Goal: Find specific page/section: Find specific page/section

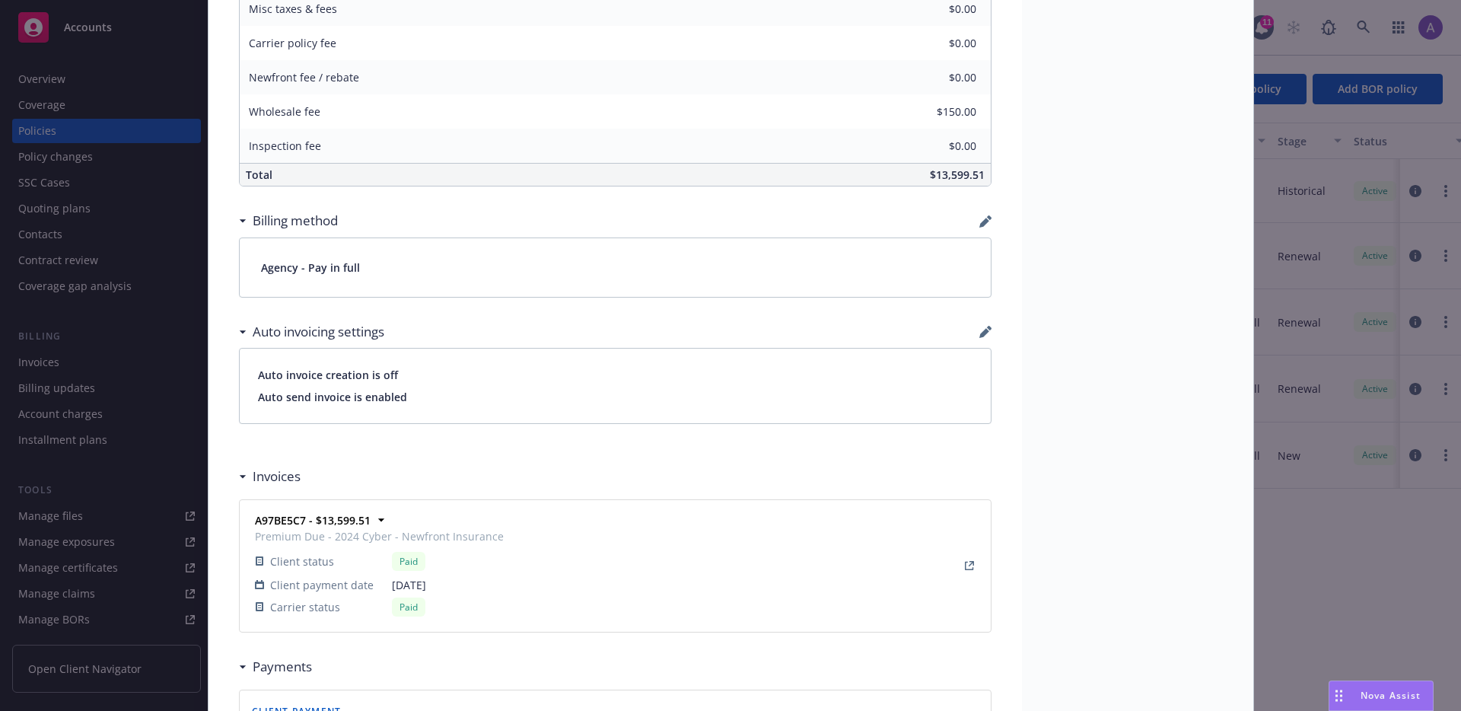
scroll to position [807, 0]
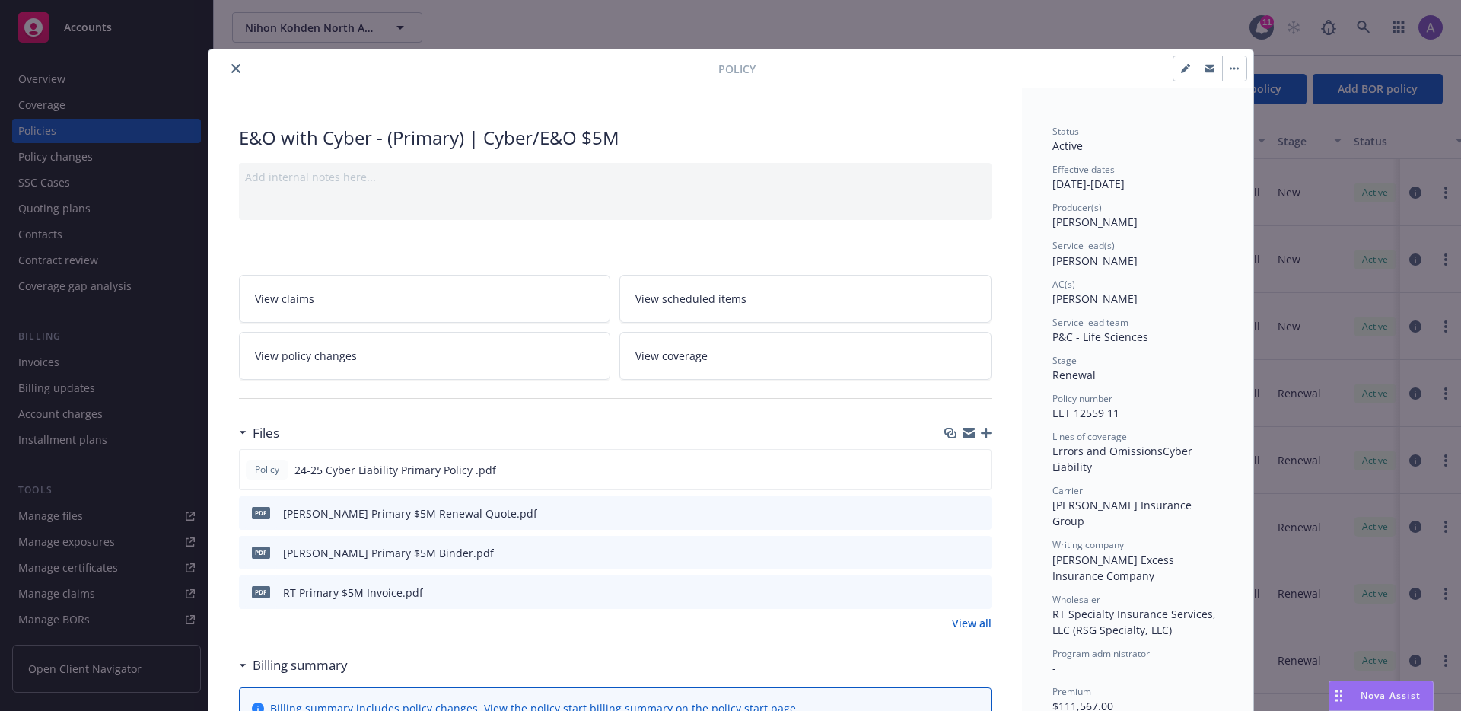
click at [231, 72] on icon "close" at bounding box center [235, 68] width 9 height 9
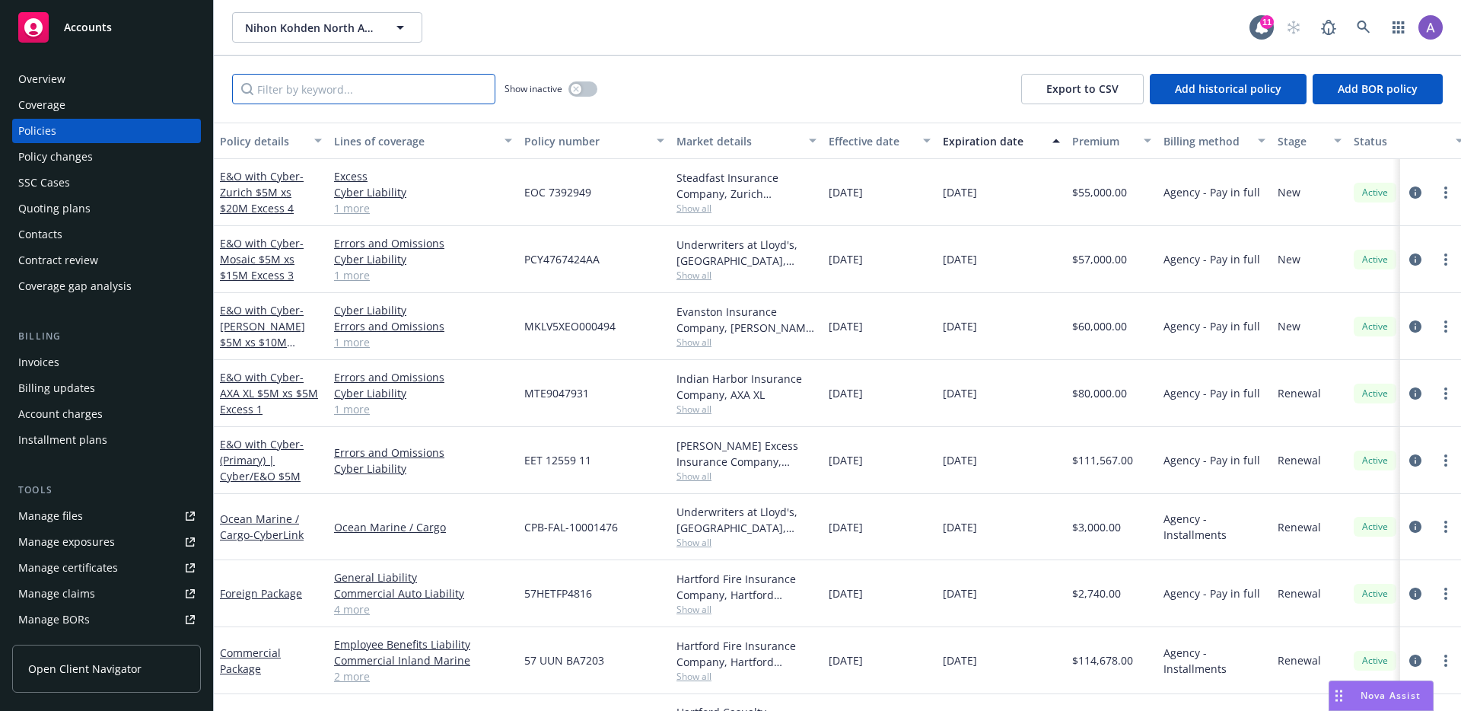
click at [335, 91] on input "Filter by keyword..." at bounding box center [363, 89] width 263 height 30
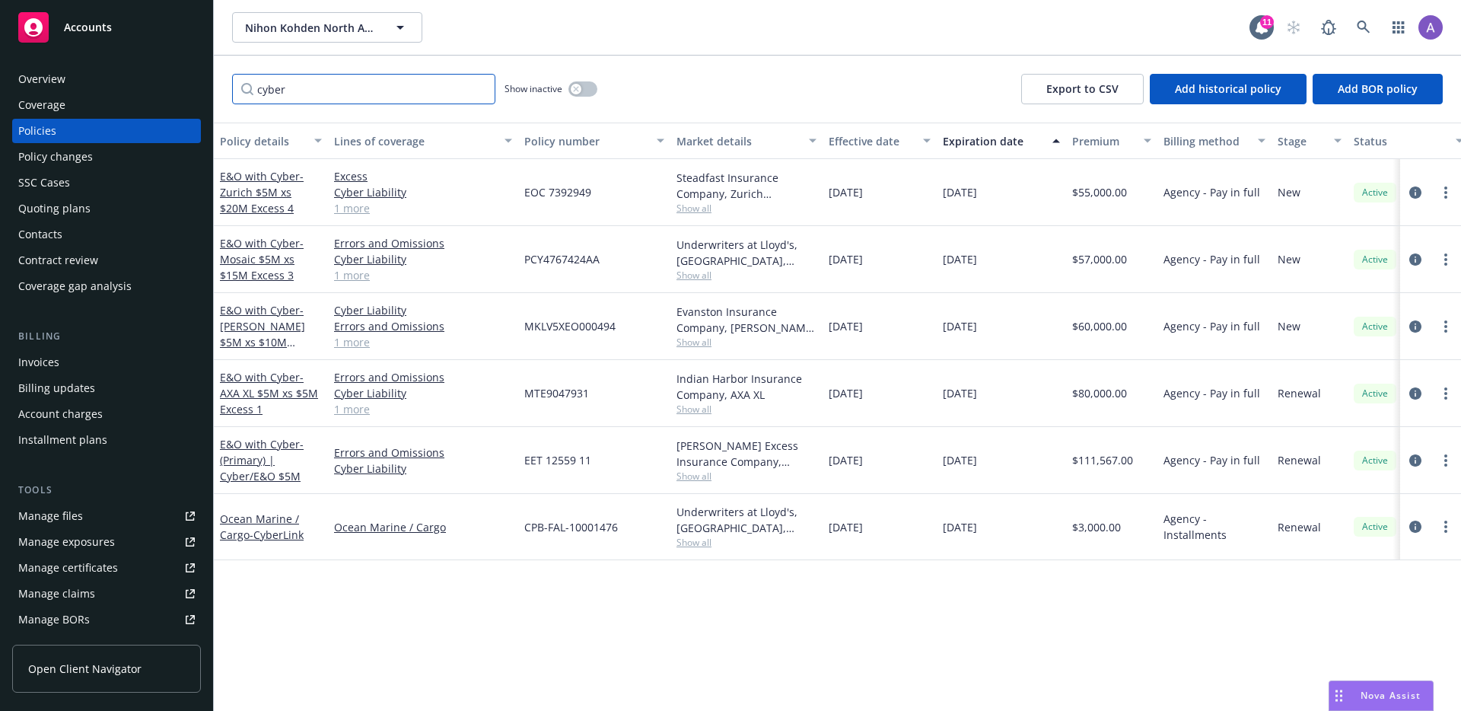
type input "cyber"
click at [698, 408] on span "Show all" at bounding box center [746, 408] width 140 height 13
click at [744, 399] on div "Indian Harbor Insurance Company, AXA XL" at bounding box center [746, 387] width 140 height 32
click at [696, 345] on span "Show all" at bounding box center [746, 342] width 140 height 13
click at [752, 327] on div "Evanston Insurance Company, Markel Insurance" at bounding box center [746, 320] width 140 height 32
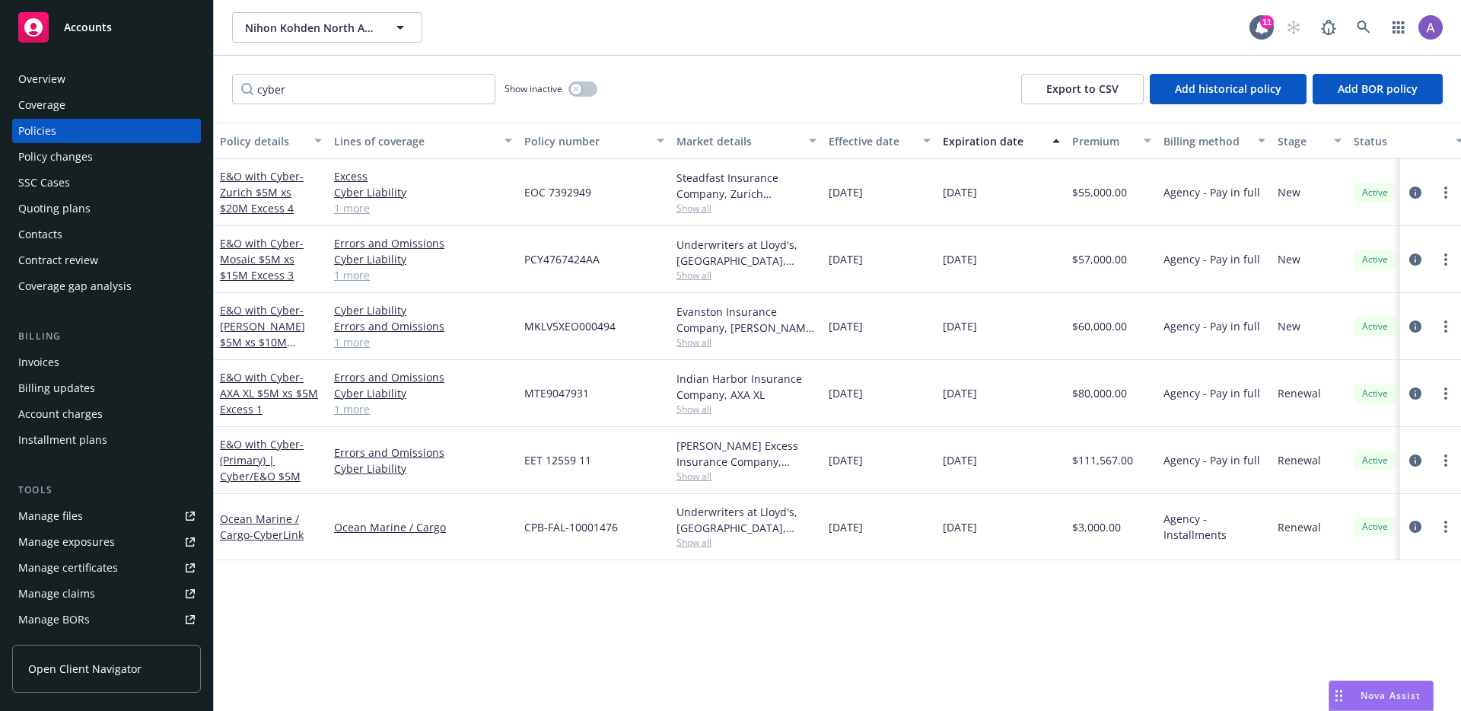
click at [707, 269] on span "Show all" at bounding box center [746, 275] width 140 height 13
click at [740, 255] on div "Underwriters at Lloyd's, London, Lloyd's of London, Mosaic Americas Insurance S…" at bounding box center [746, 253] width 140 height 32
click at [706, 208] on span "Show all" at bounding box center [746, 208] width 140 height 13
click at [823, 158] on button "Effective date" at bounding box center [879, 140] width 114 height 37
click at [697, 474] on span "Show all" at bounding box center [746, 475] width 140 height 13
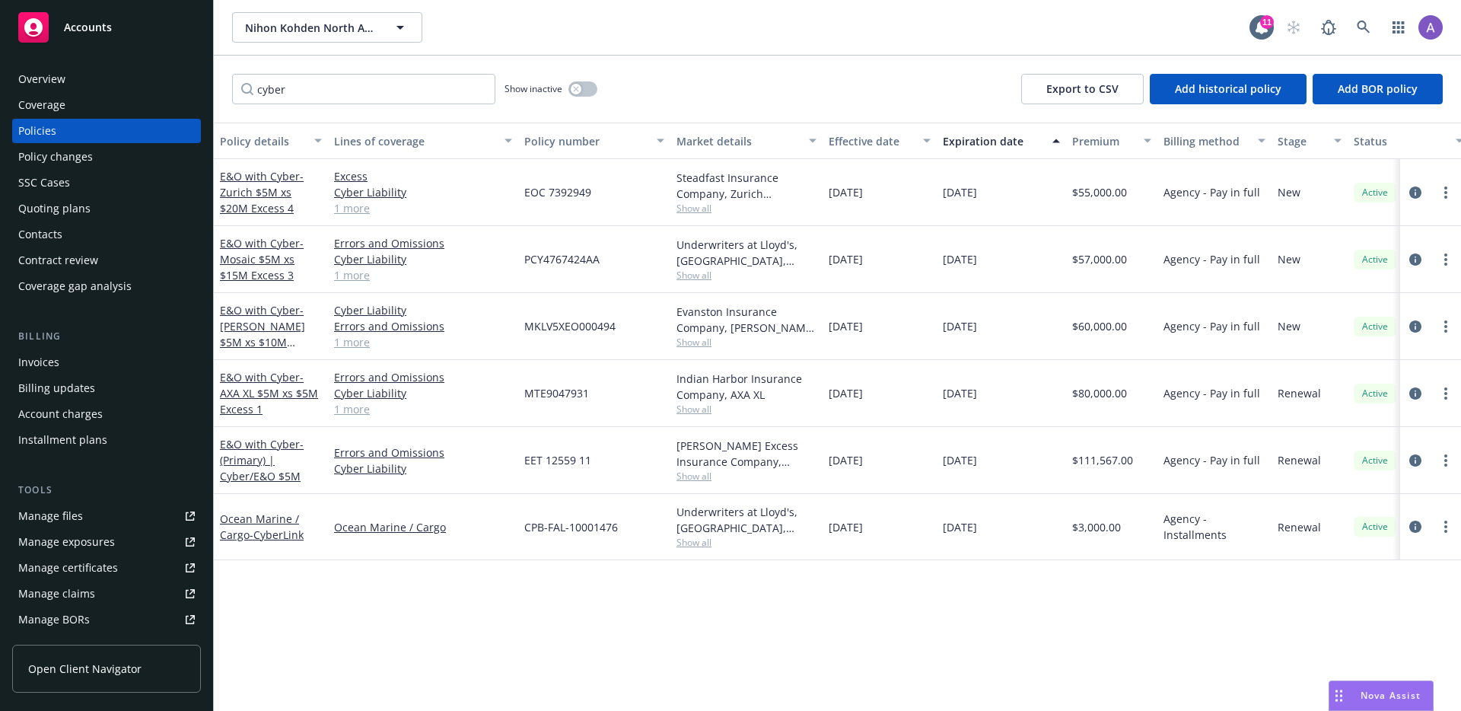
click at [736, 466] on div "Hudson Excess Insurance Company, Hudson Insurance Group, RT Specialty Insurance…" at bounding box center [746, 453] width 140 height 32
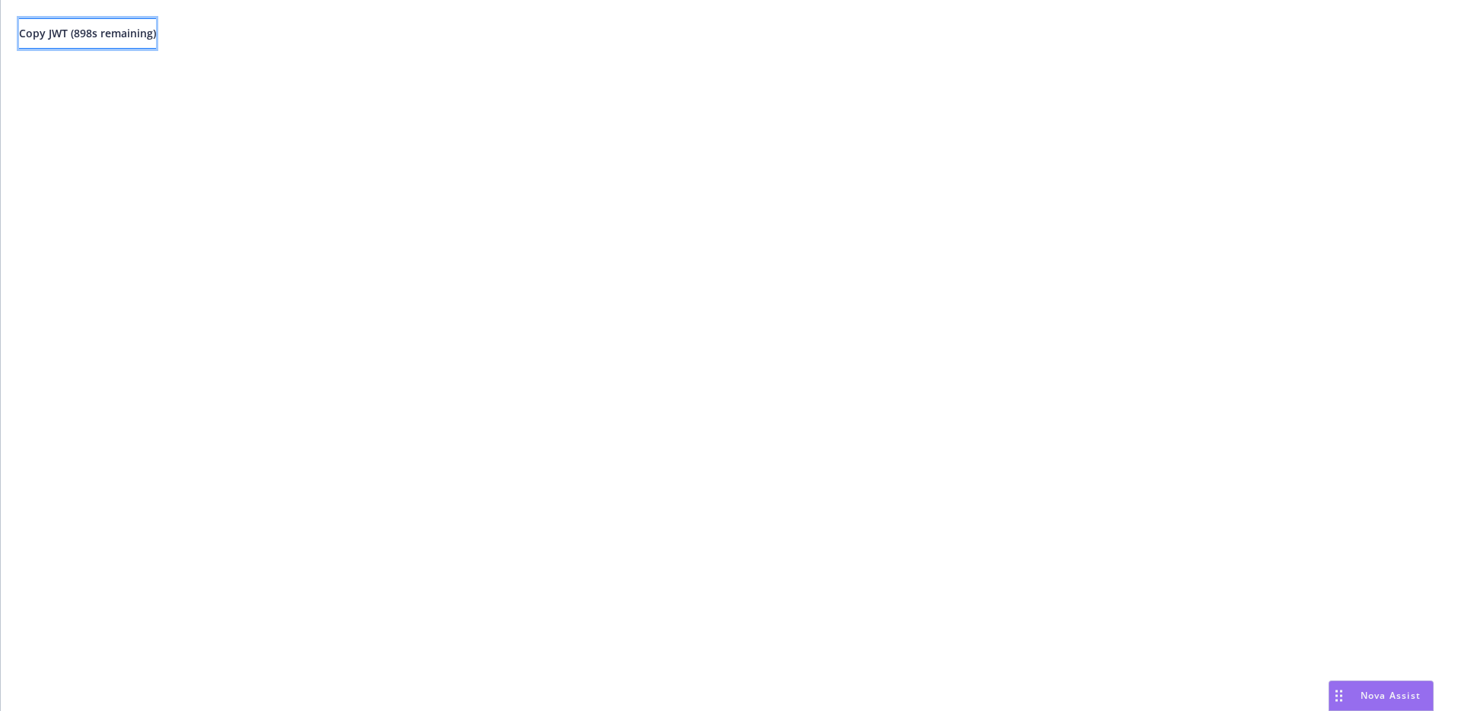
click at [155, 28] on span "Copy JWT ( 898 s remaining)" at bounding box center [87, 33] width 137 height 14
click at [297, 113] on div "Copy JWT ( 857 s remaining)" at bounding box center [731, 355] width 1460 height 711
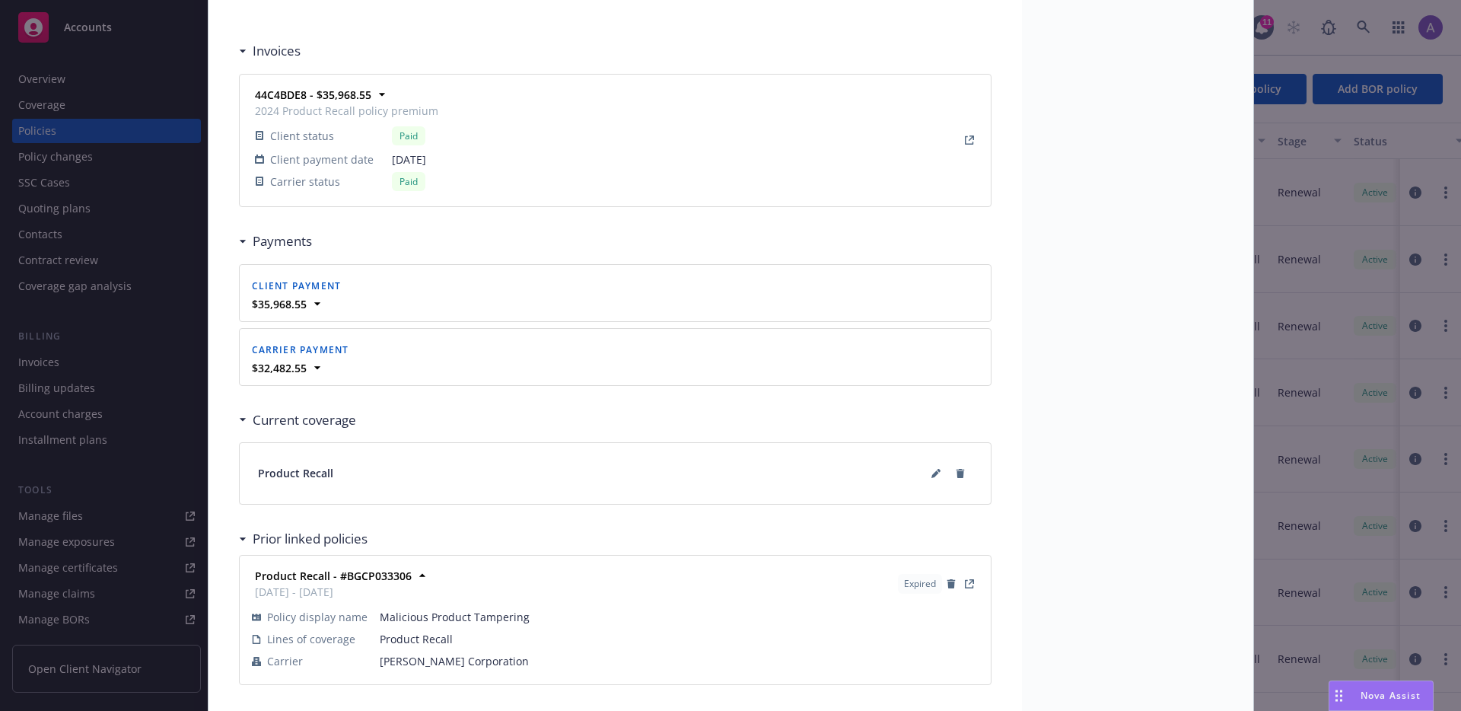
scroll to position [1392, 0]
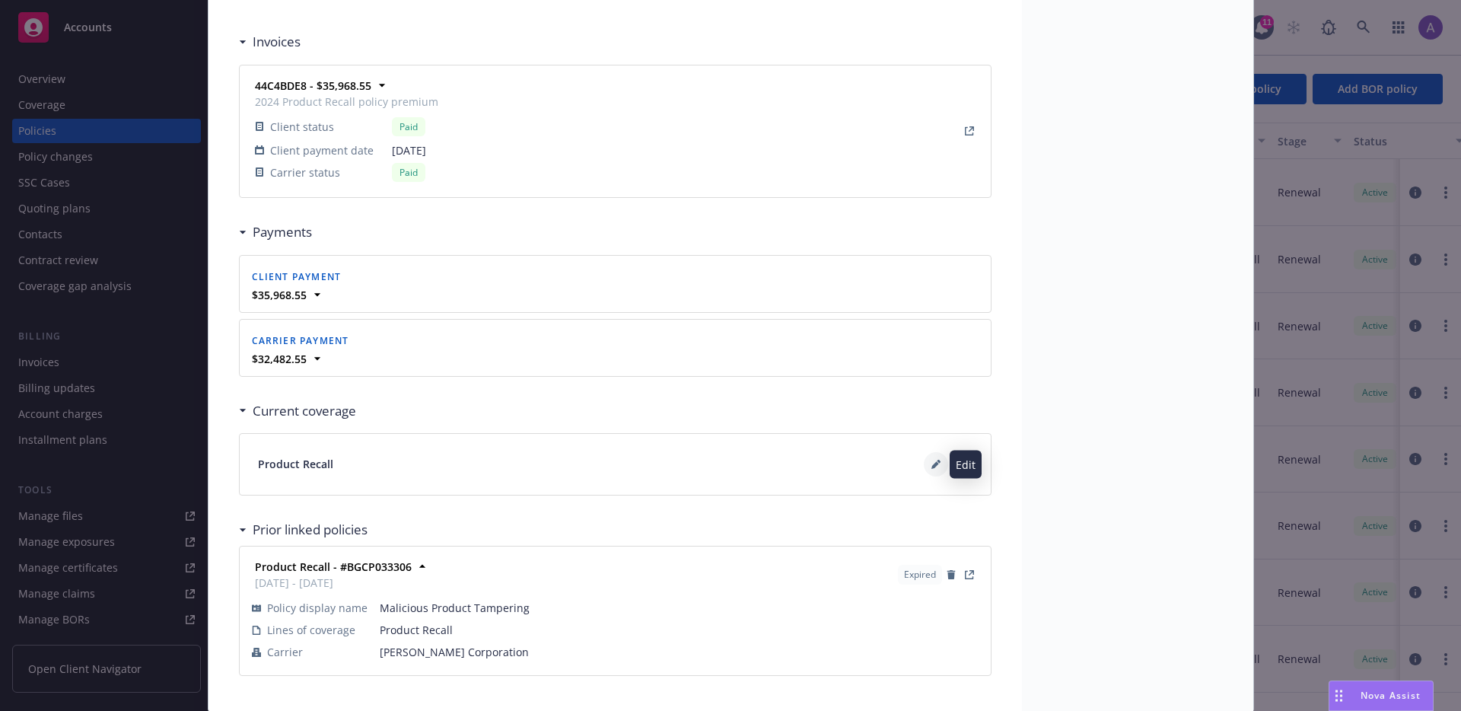
click at [937, 462] on icon at bounding box center [939, 462] width 4 height 4
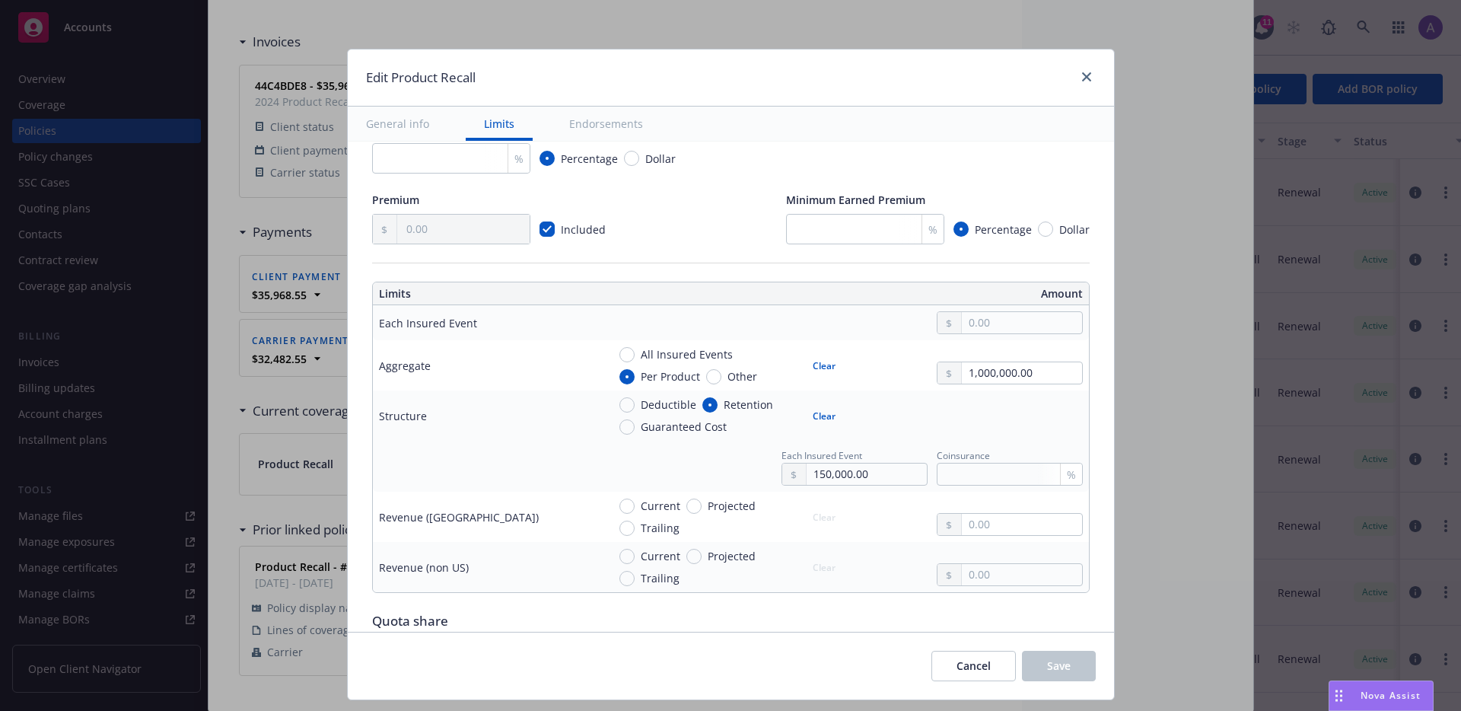
scroll to position [0, 0]
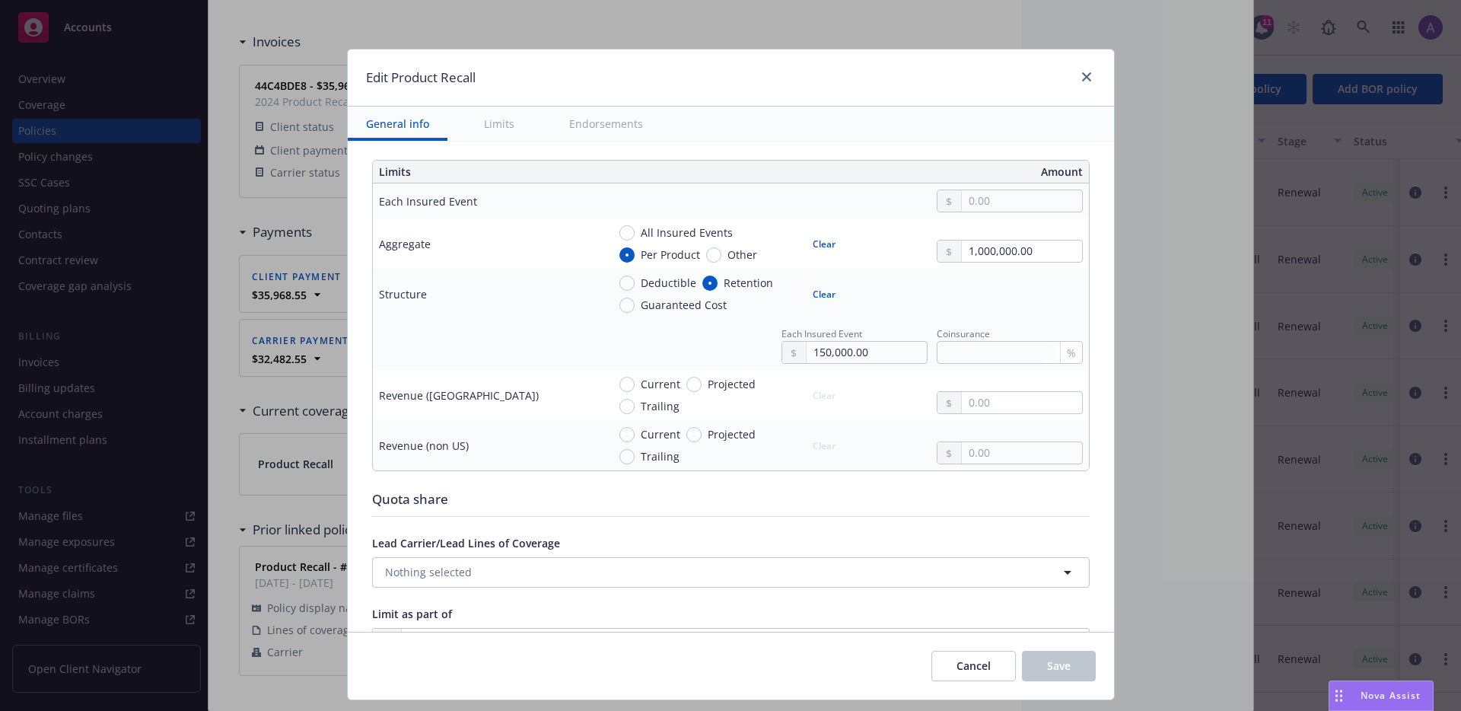
type textarea "x"
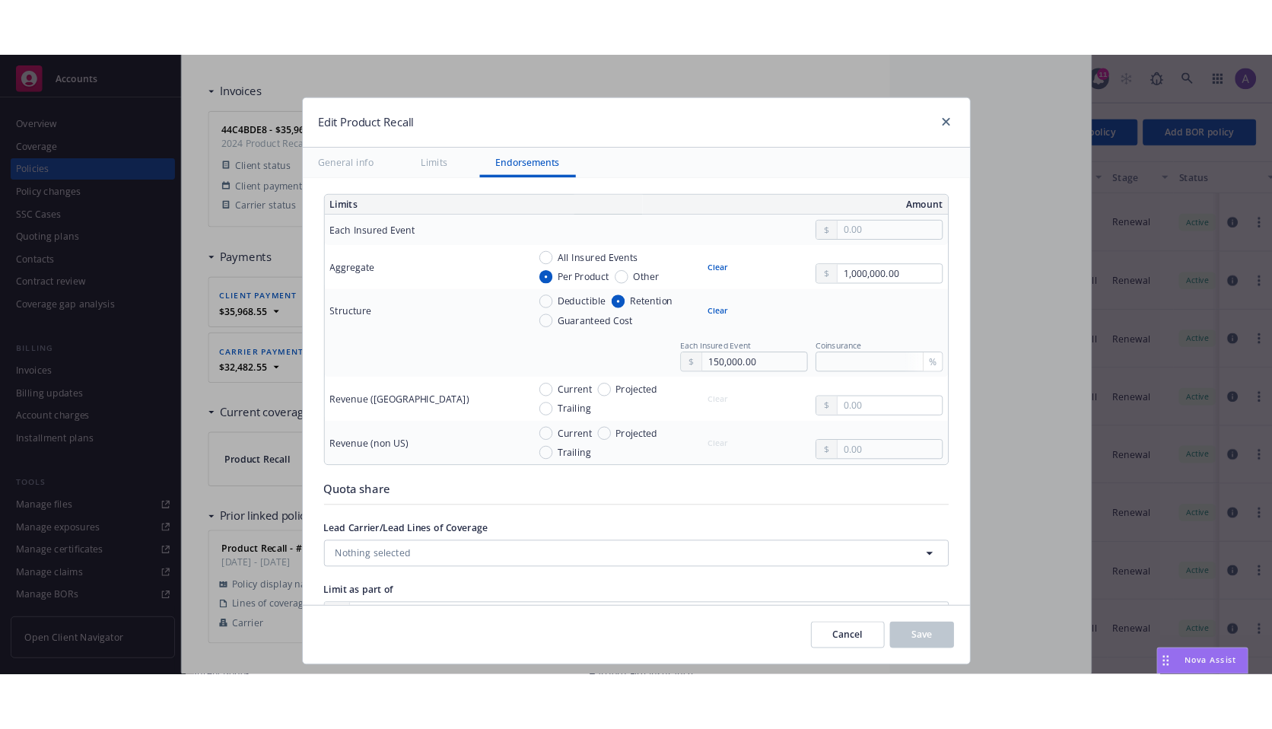
scroll to position [1223, 0]
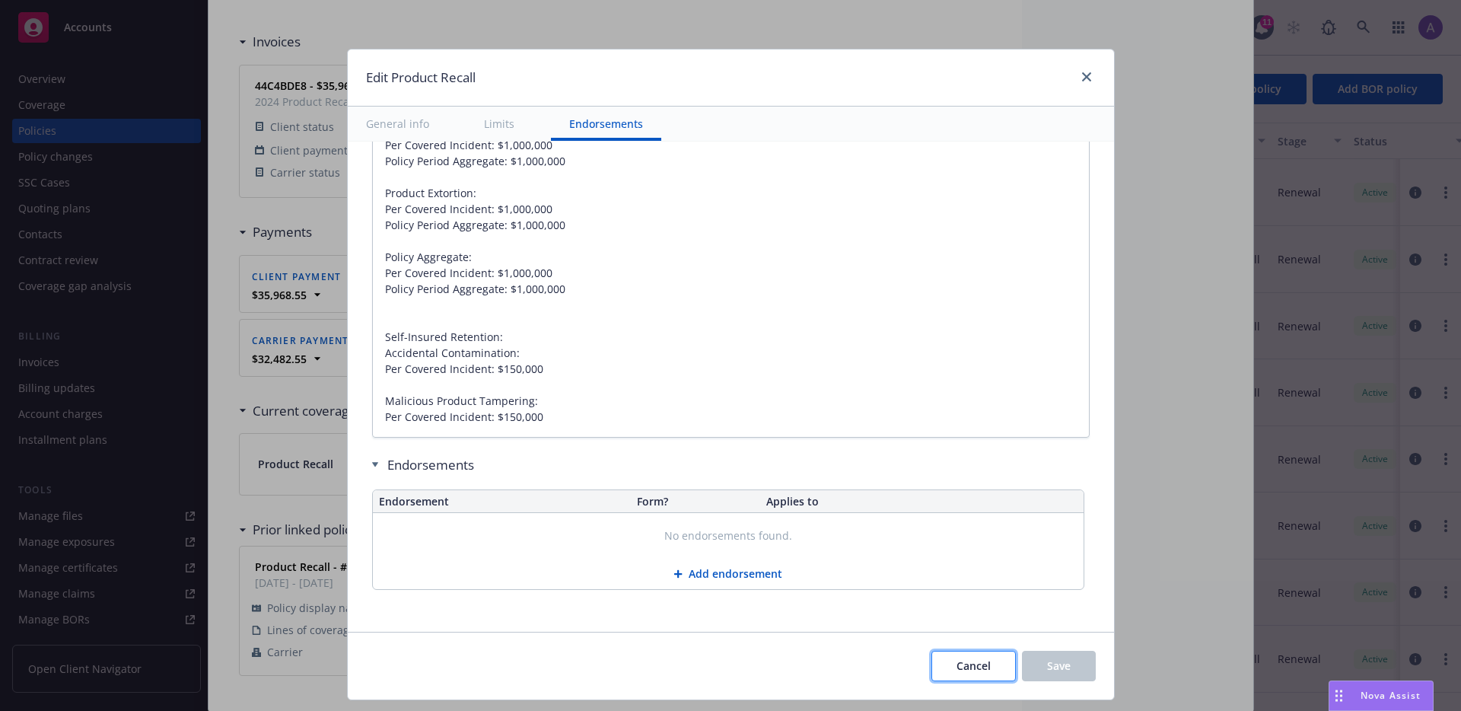
click at [972, 667] on span "Cancel" at bounding box center [973, 665] width 34 height 14
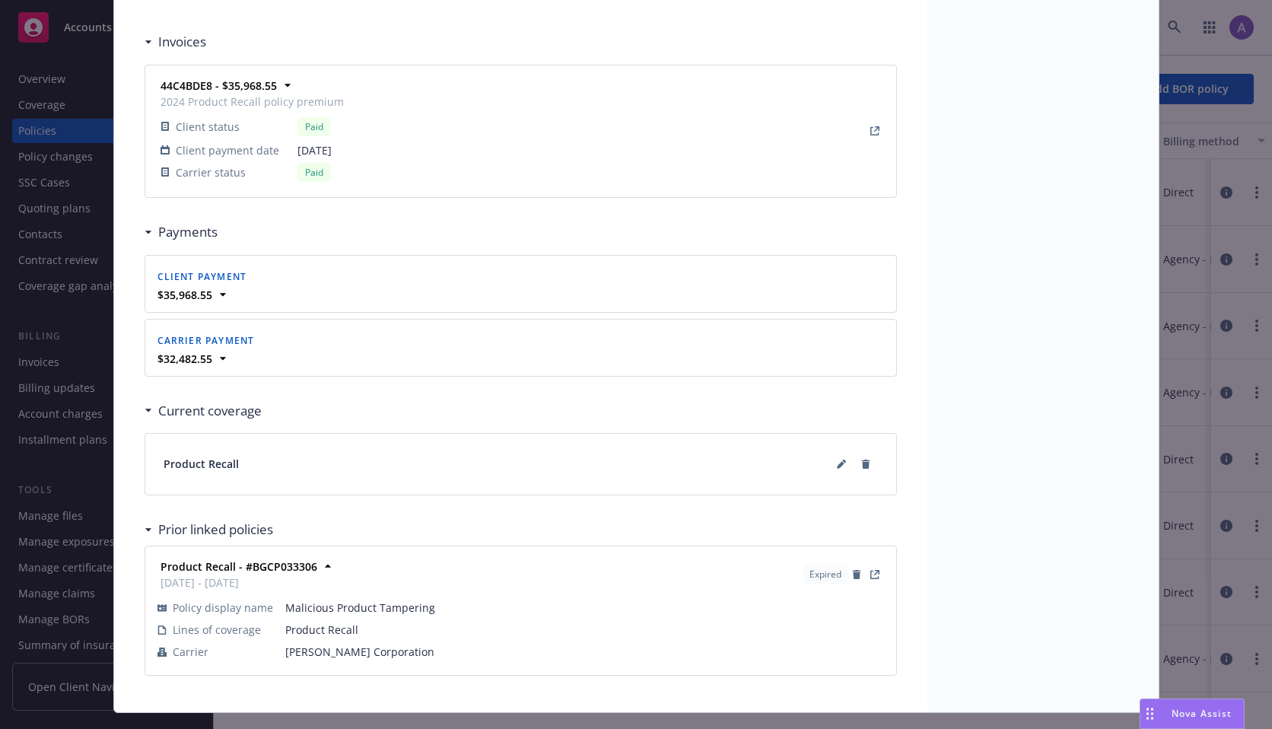
scroll to position [1392, 0]
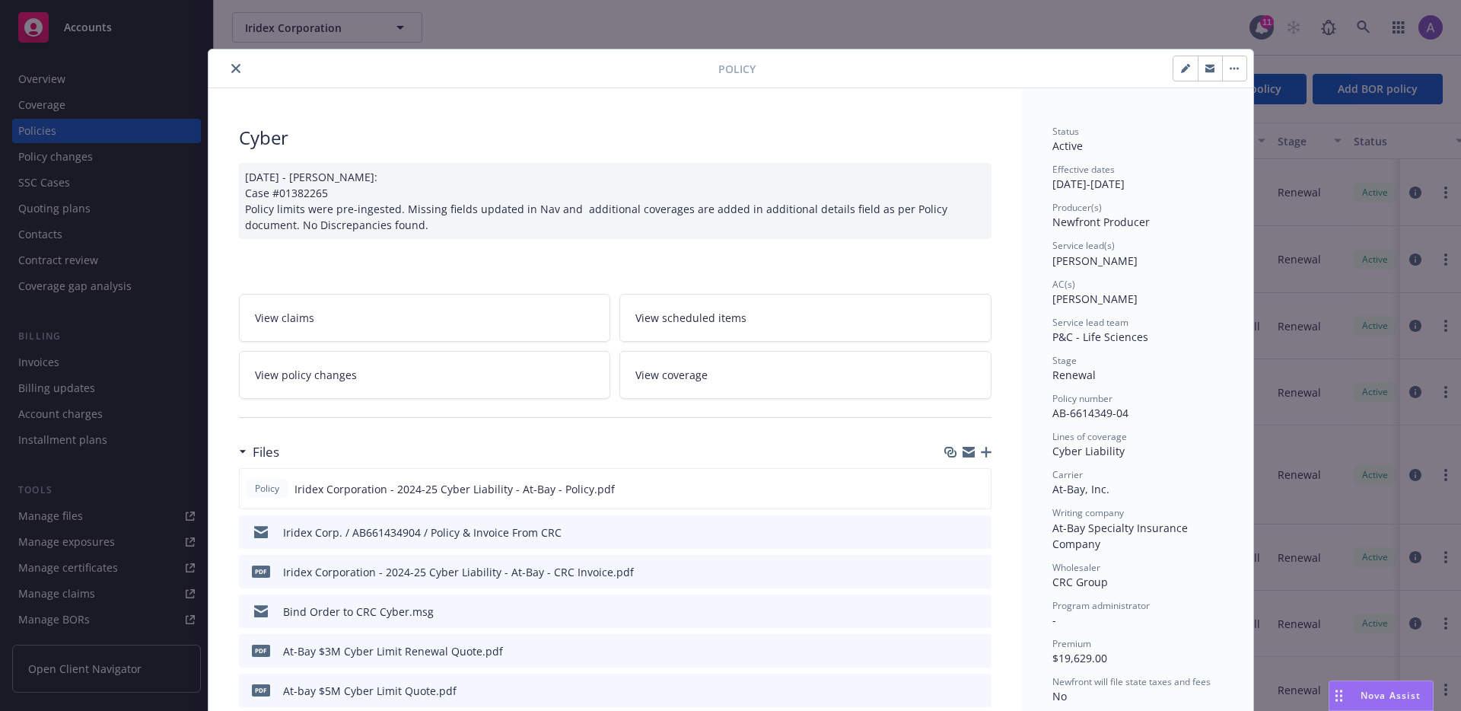
click at [233, 72] on icon "close" at bounding box center [235, 68] width 9 height 9
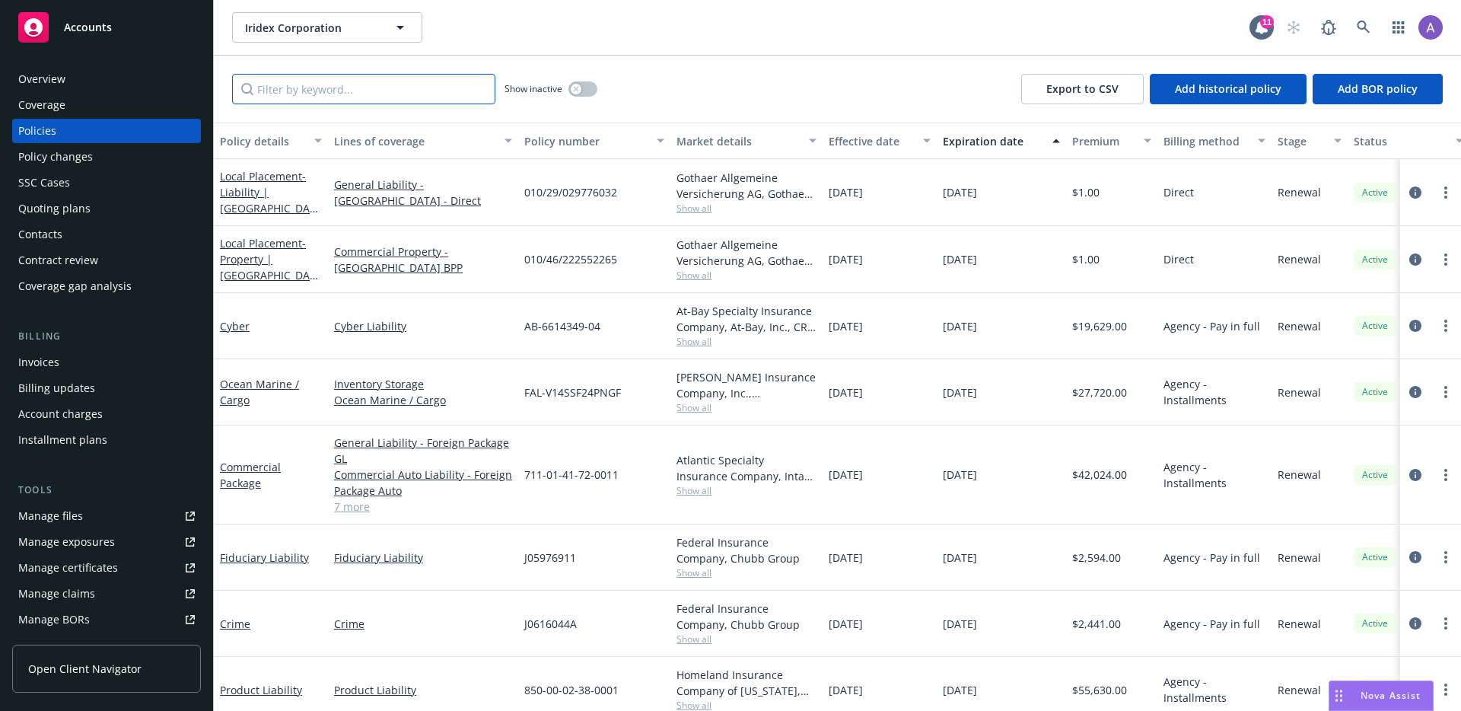
click at [412, 94] on input "Filter by keyword..." at bounding box center [363, 89] width 263 height 30
click at [468, 323] on link "Cyber Liability" at bounding box center [423, 326] width 178 height 16
